Goal: Book appointment/travel/reservation

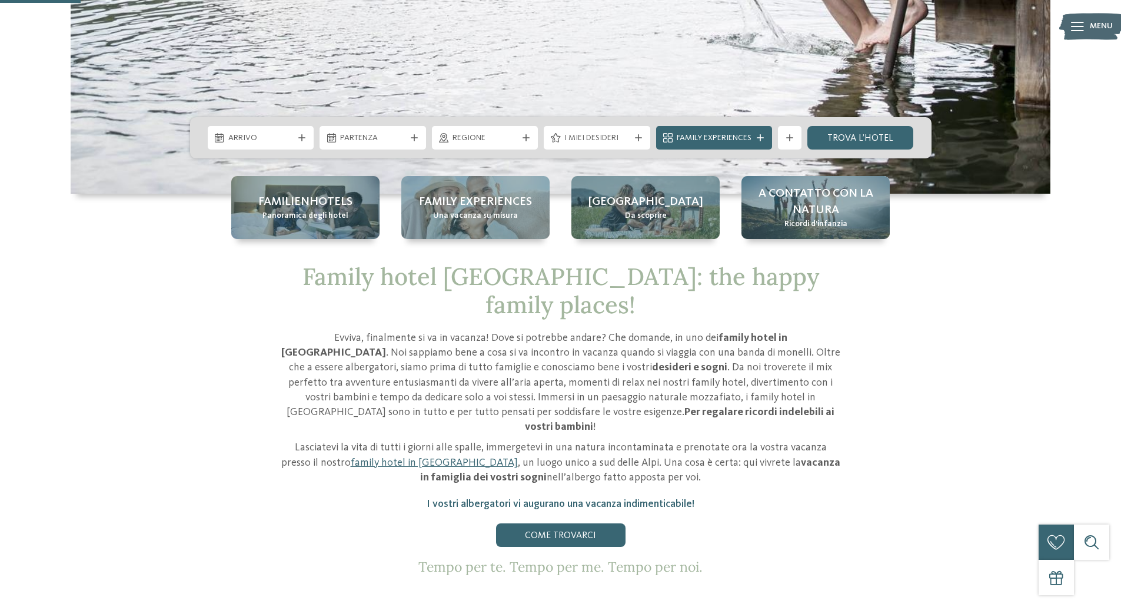
scroll to position [393, 0]
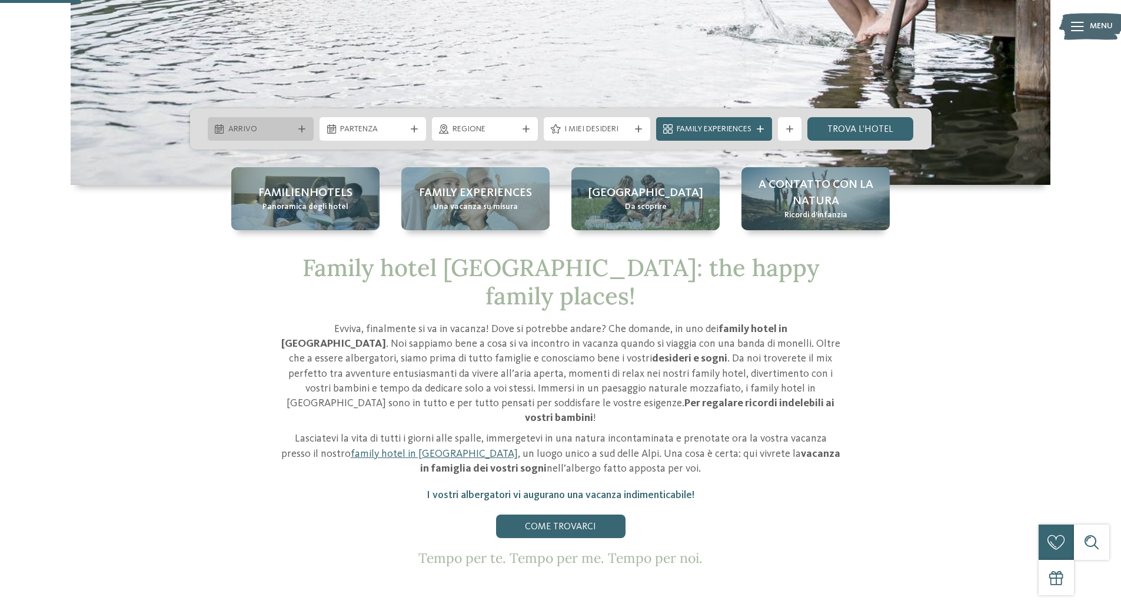
click at [242, 124] on span "Arrivo" at bounding box center [260, 130] width 65 height 12
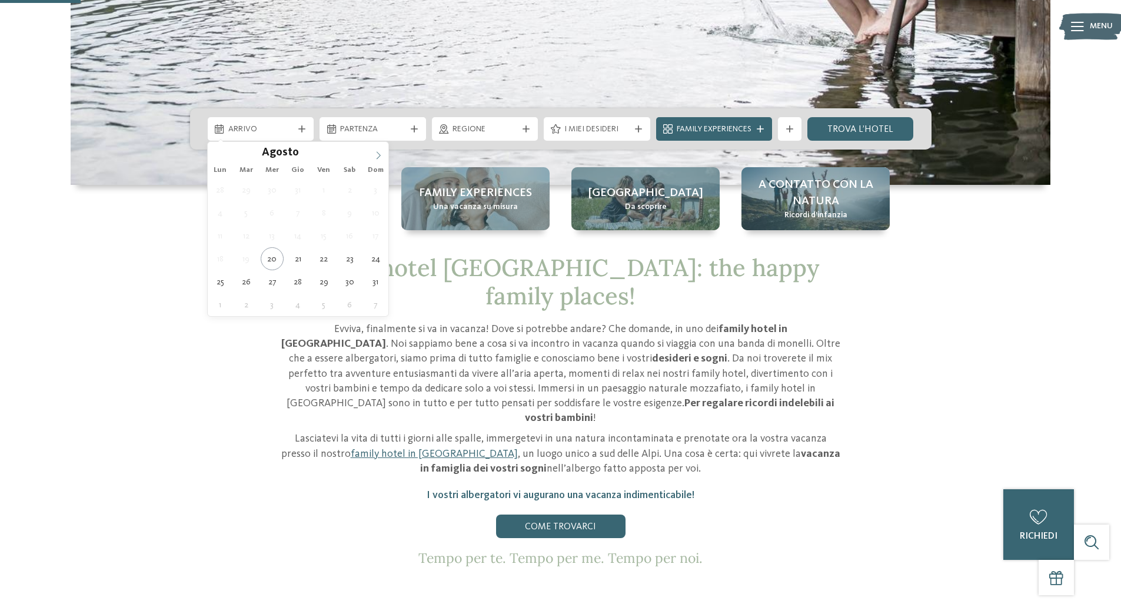
click at [376, 155] on icon at bounding box center [378, 155] width 8 height 8
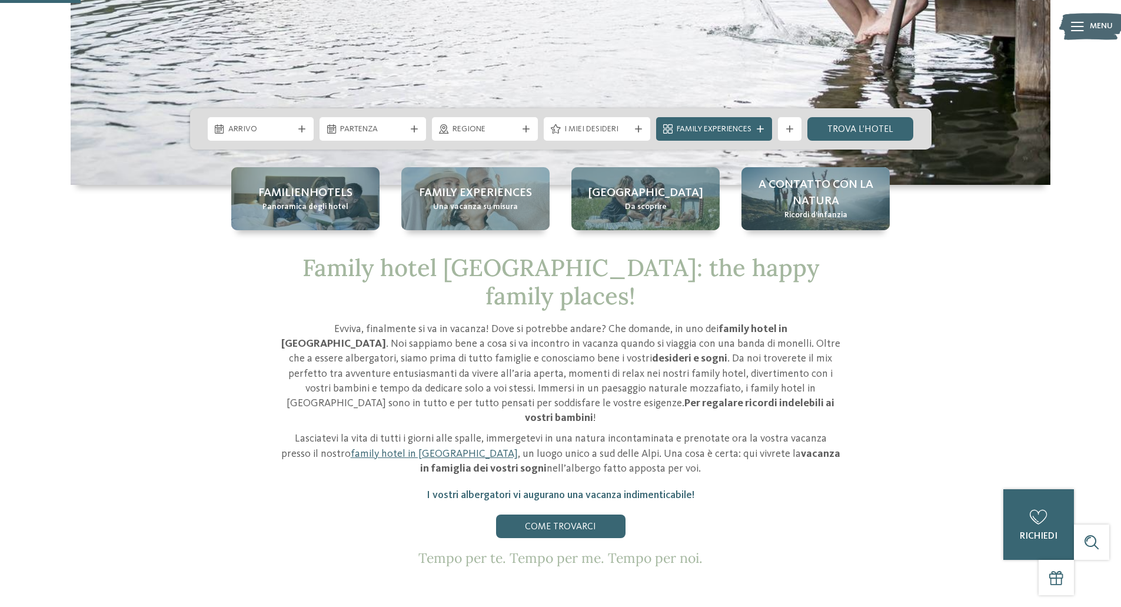
click at [368, 150] on div at bounding box center [368, 150] width 0 height 0
click at [290, 124] on span "Arrivo" at bounding box center [260, 130] width 65 height 12
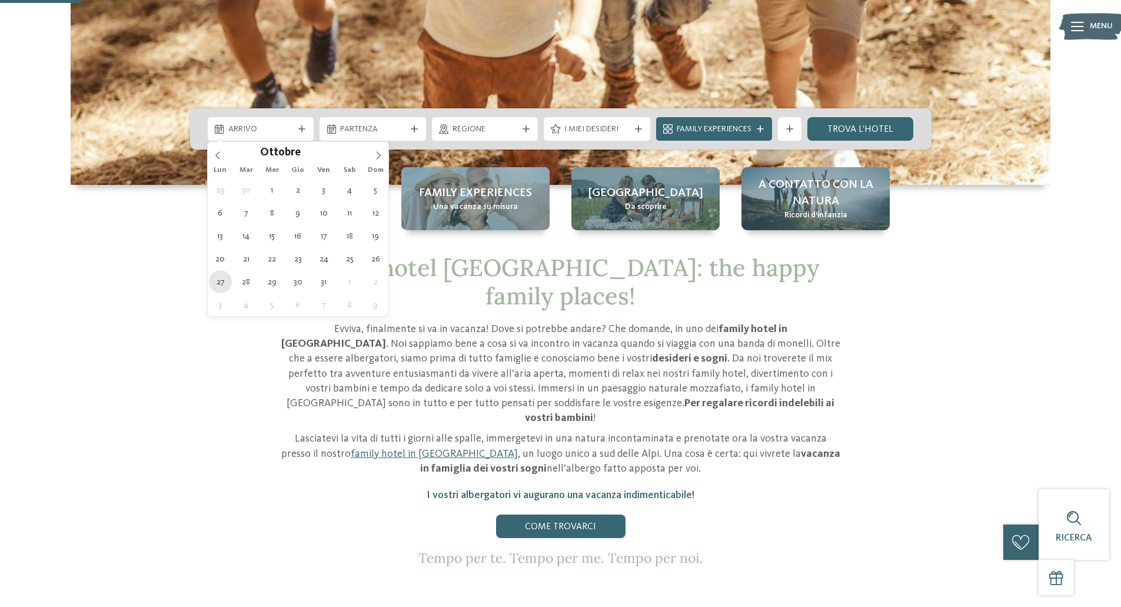
type div "[DATE]"
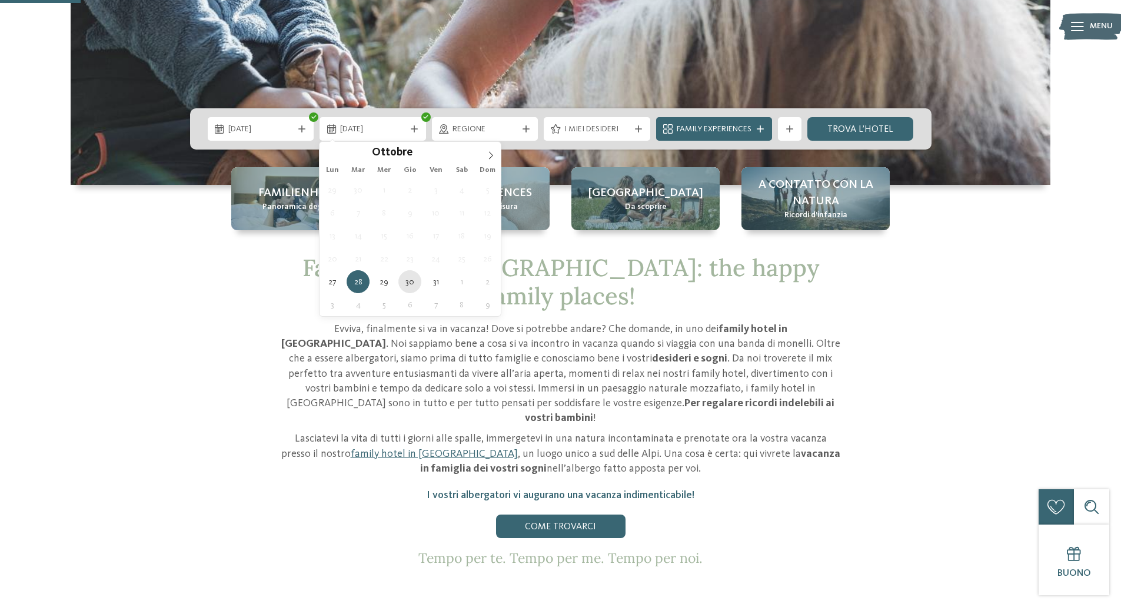
type div "[DATE]"
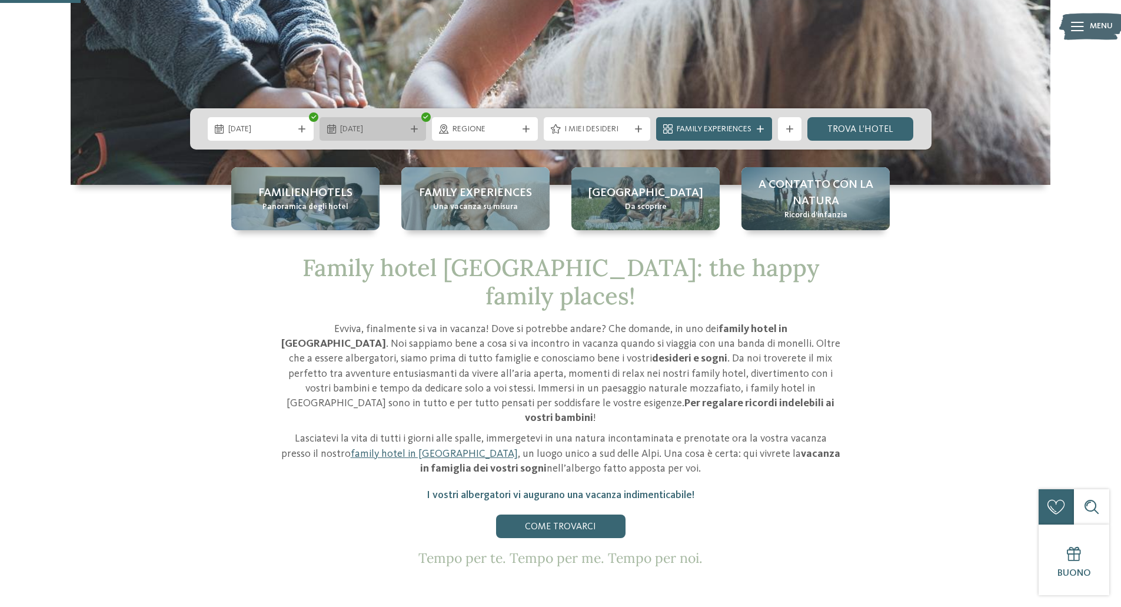
click at [353, 124] on span "[DATE]" at bounding box center [372, 130] width 65 height 12
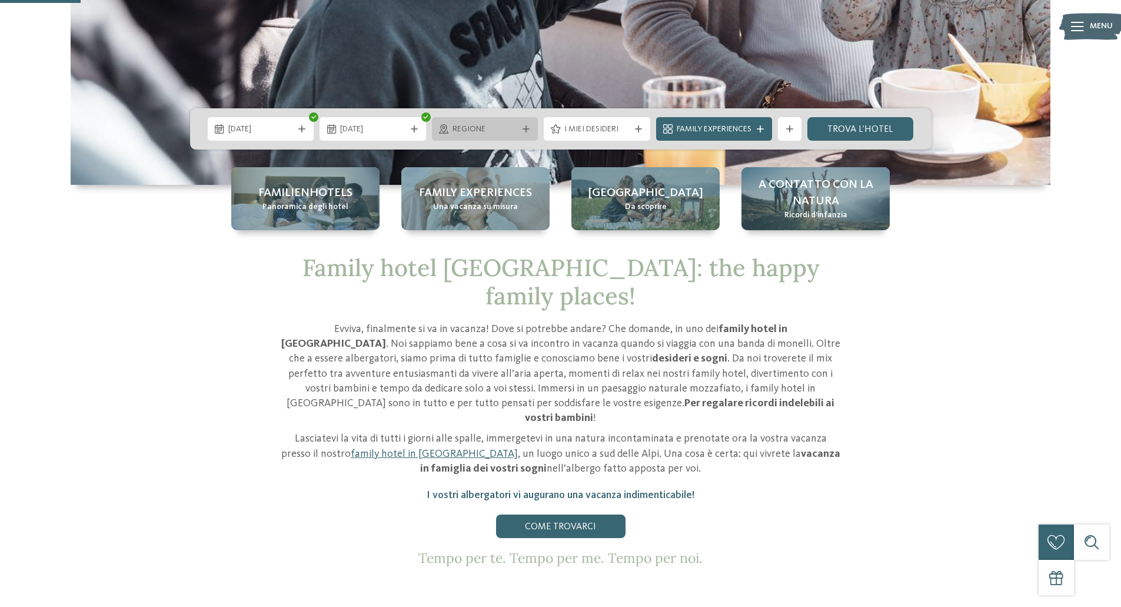
click at [496, 131] on span "Regione" at bounding box center [485, 130] width 65 height 12
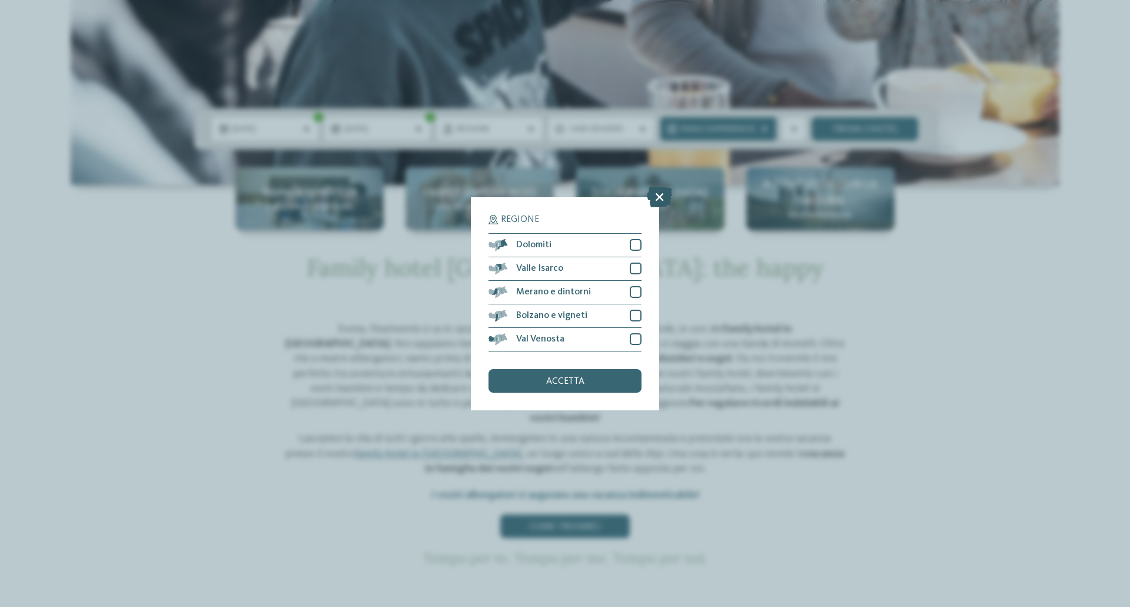
click at [661, 201] on icon at bounding box center [659, 196] width 25 height 21
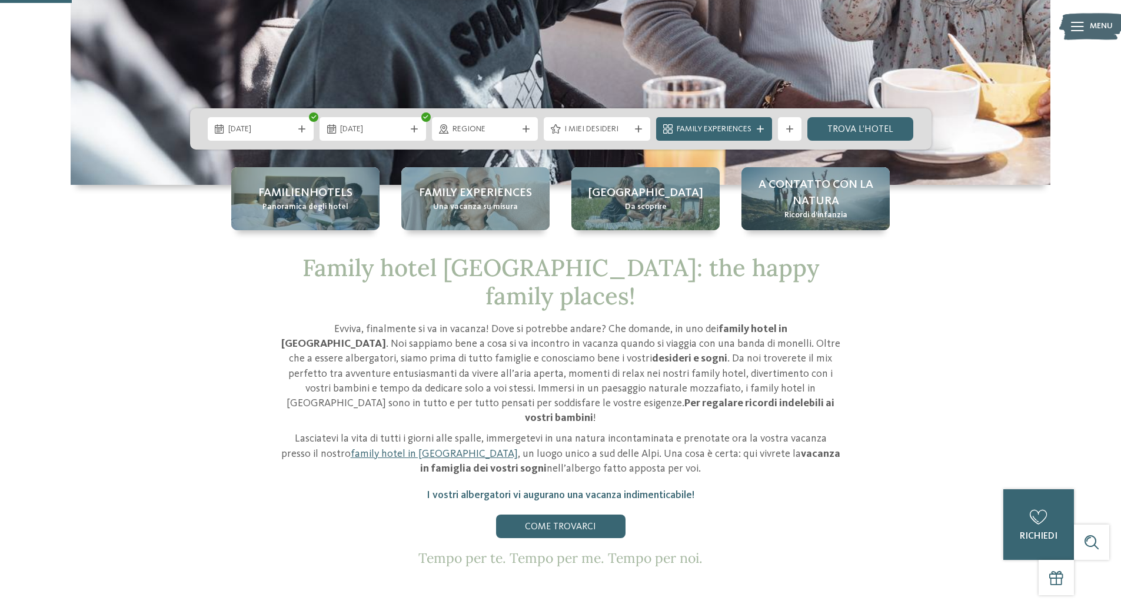
scroll to position [235, 0]
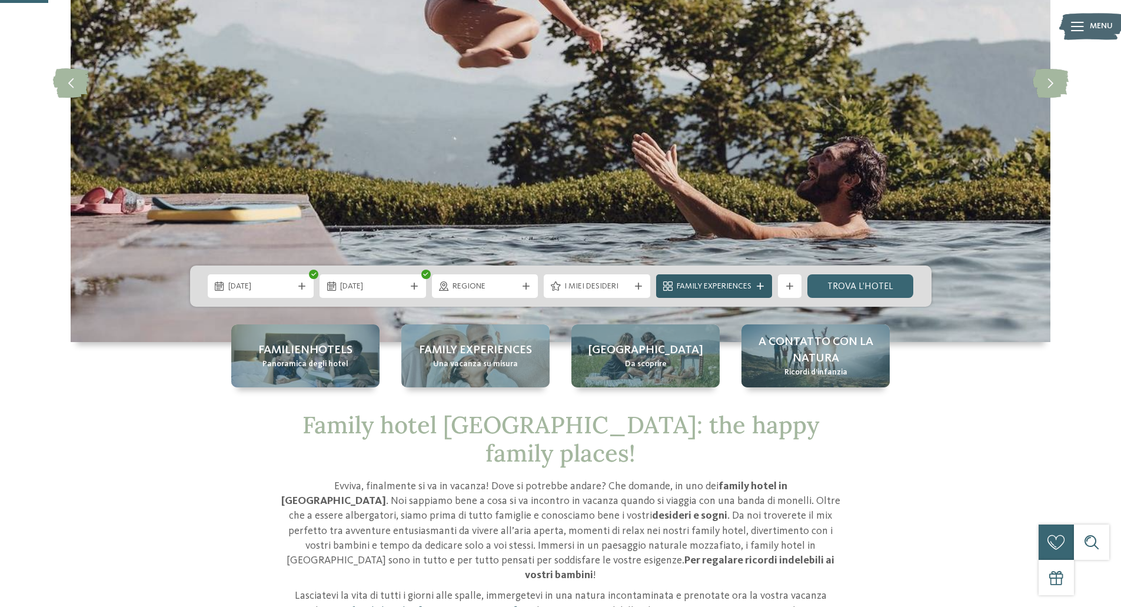
click at [764, 282] on div "Family Experiences" at bounding box center [714, 286] width 116 height 24
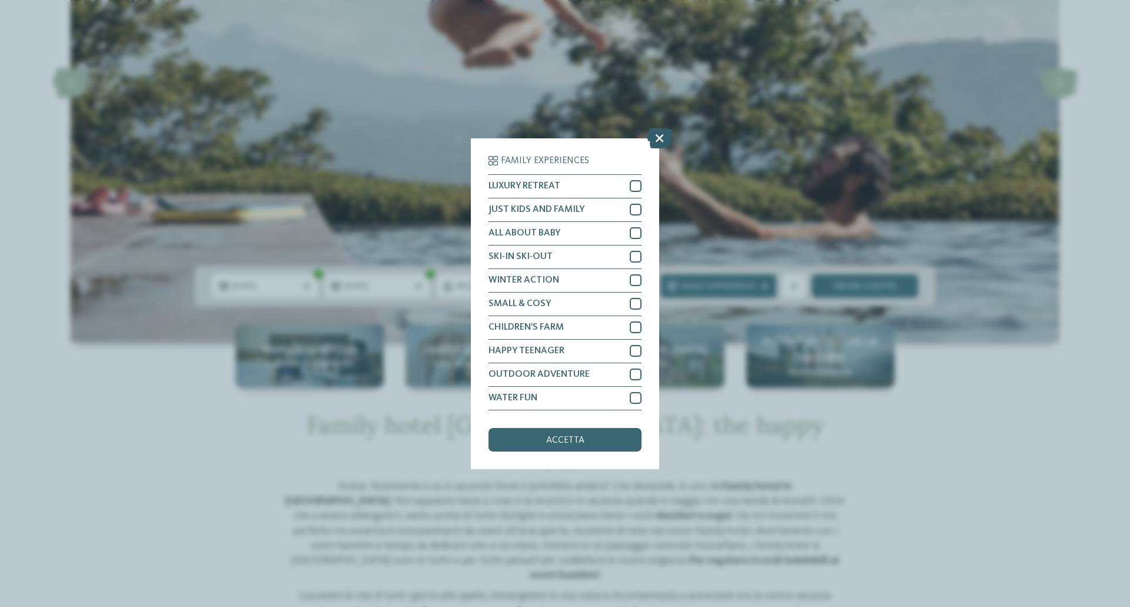
click at [659, 135] on icon at bounding box center [659, 137] width 25 height 21
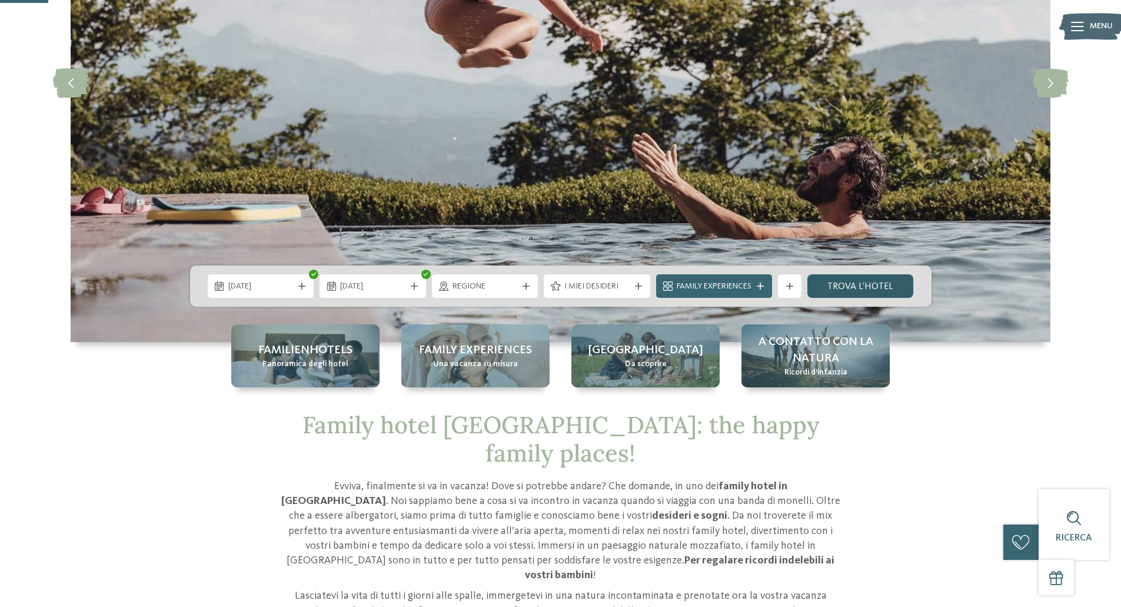
click at [854, 284] on link "trova l’hotel" at bounding box center [861, 286] width 107 height 24
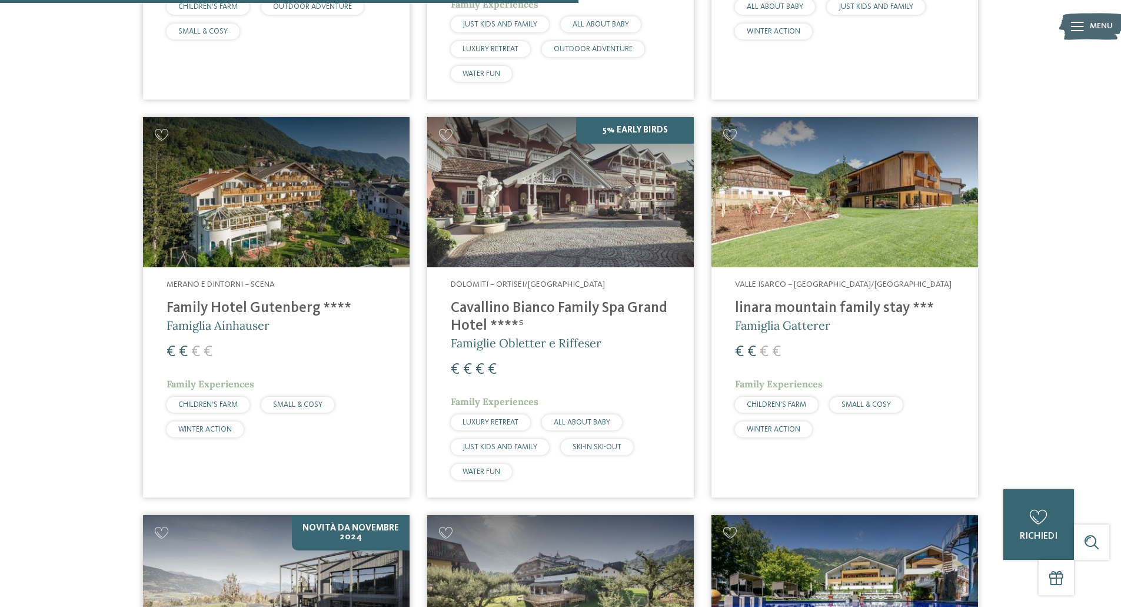
scroll to position [1485, 0]
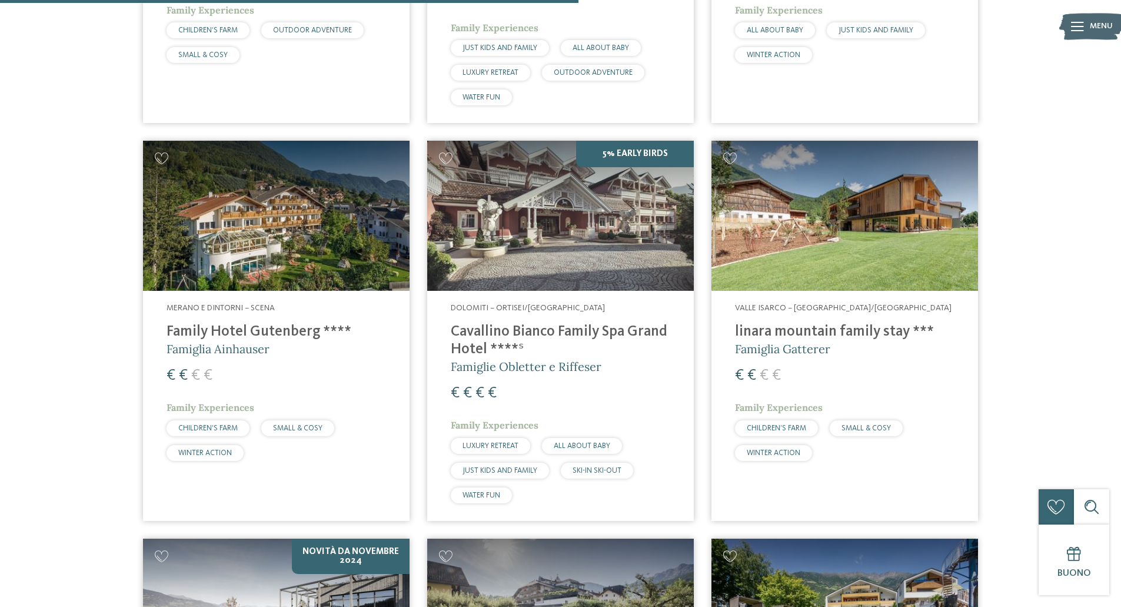
click at [769, 304] on span "Valle Isarco – [GEOGRAPHIC_DATA]/[GEOGRAPHIC_DATA]" at bounding box center [843, 308] width 217 height 8
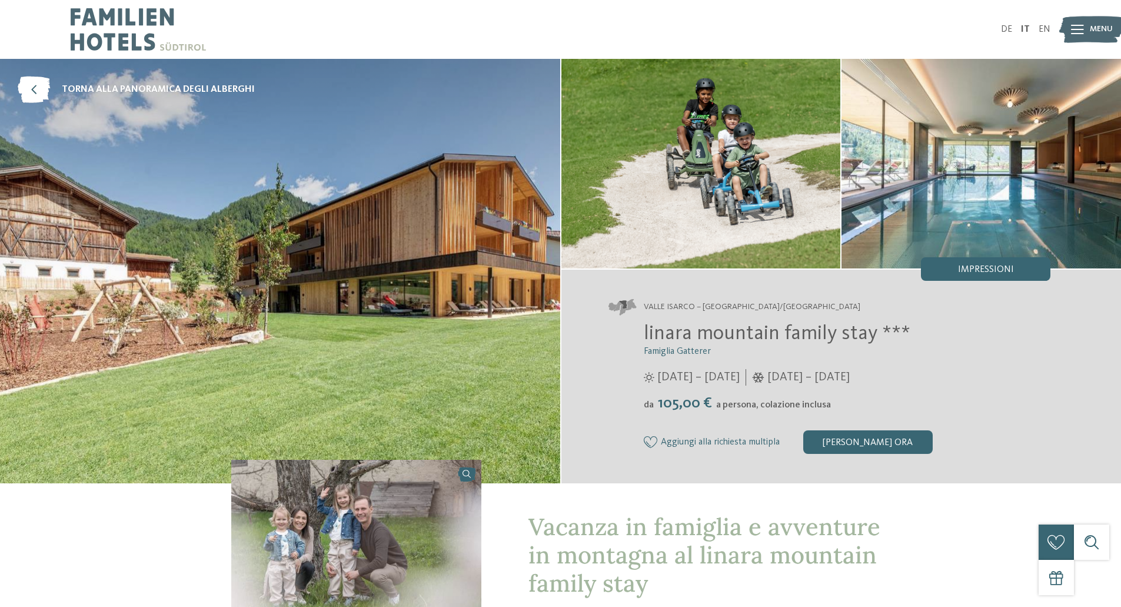
click at [998, 199] on img at bounding box center [982, 164] width 280 height 210
click at [735, 305] on span "Valle Isarco – [GEOGRAPHIC_DATA]/[GEOGRAPHIC_DATA]" at bounding box center [752, 307] width 217 height 12
click at [712, 332] on span "linara mountain family stay ***" at bounding box center [777, 333] width 267 height 21
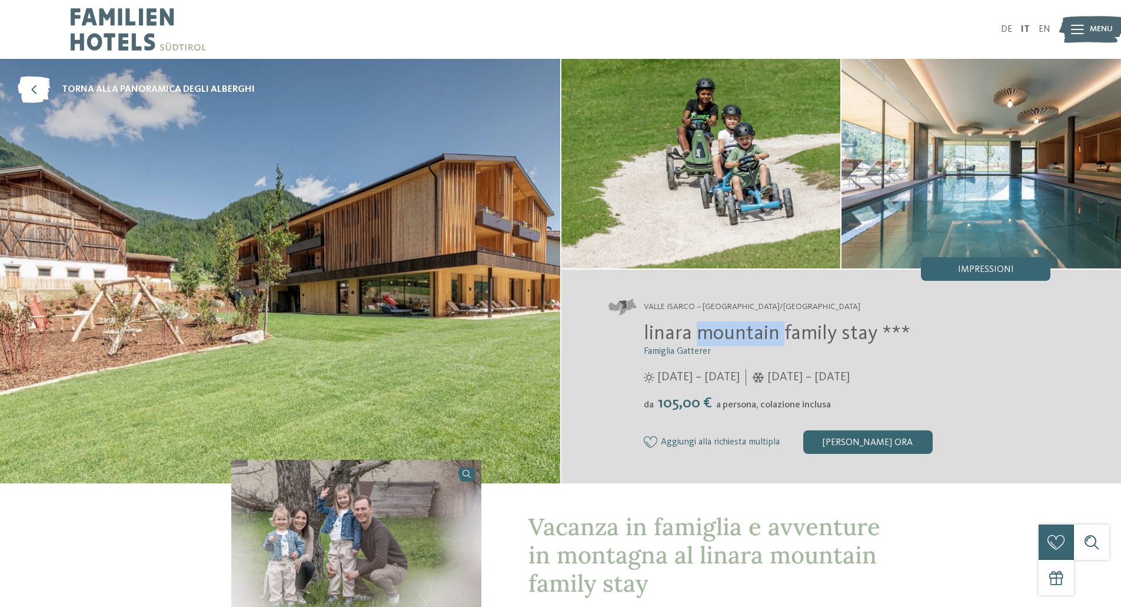
click at [712, 332] on span "linara mountain family stay ***" at bounding box center [777, 333] width 267 height 21
copy div "linara mountain family stay ***"
